Goal: Check status: Check status

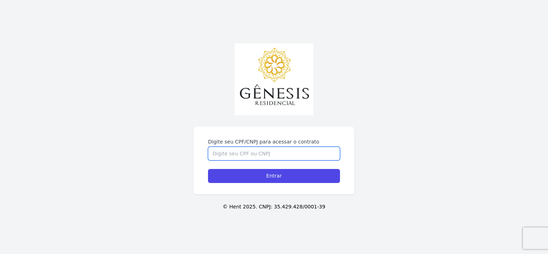
click at [247, 159] on input "Digite seu CPF/CNPJ para acessar o contrato" at bounding box center [274, 154] width 132 height 14
type input "46848042838"
click at [208, 169] on input "Entrar" at bounding box center [274, 176] width 132 height 14
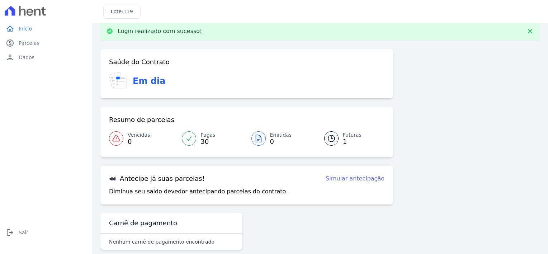
scroll to position [19, 0]
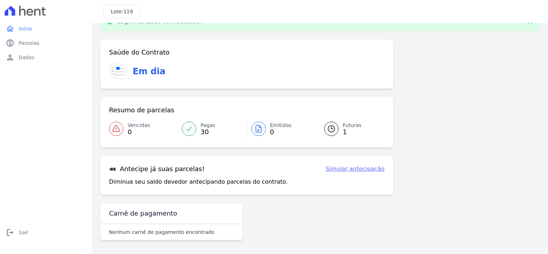
click at [337, 124] on link "Futuras 1" at bounding box center [349, 129] width 69 height 20
